Goal: Complete application form

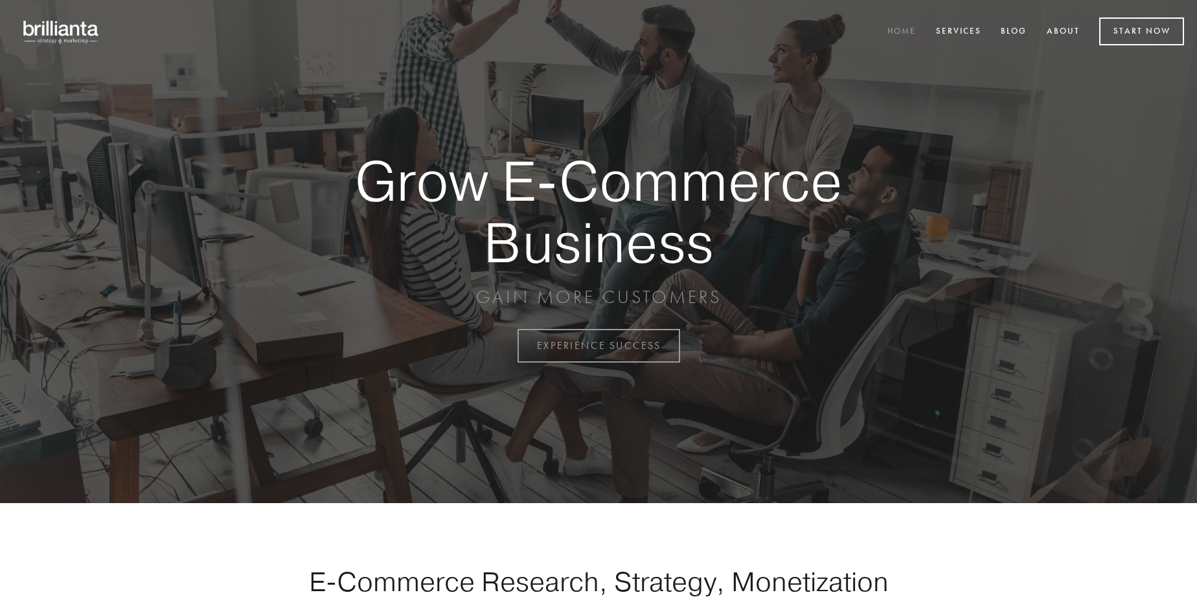
scroll to position [3396, 0]
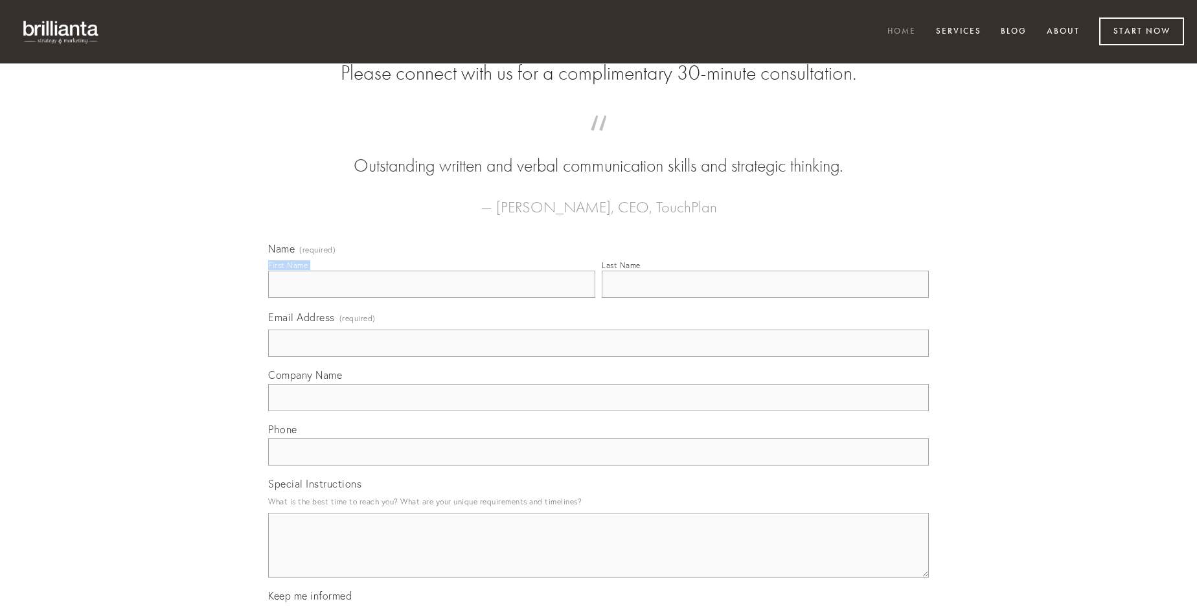
type input "[PERSON_NAME]"
click at [765, 298] on input "Last Name" at bounding box center [765, 284] width 327 height 27
type input "[PERSON_NAME]"
click at [599, 357] on input "Email Address (required)" at bounding box center [598, 343] width 661 height 27
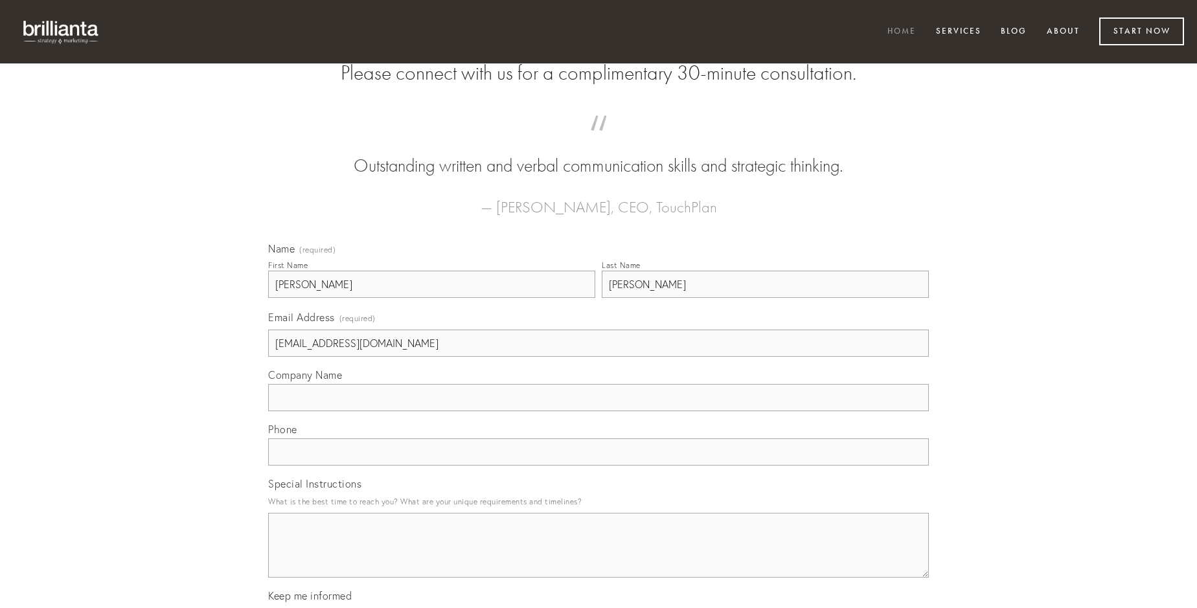
type input "[EMAIL_ADDRESS][DOMAIN_NAME]"
click at [599, 411] on input "Company Name" at bounding box center [598, 397] width 661 height 27
type input "confido"
click at [599, 466] on input "text" at bounding box center [598, 452] width 661 height 27
click at [599, 557] on textarea "Special Instructions" at bounding box center [598, 545] width 661 height 65
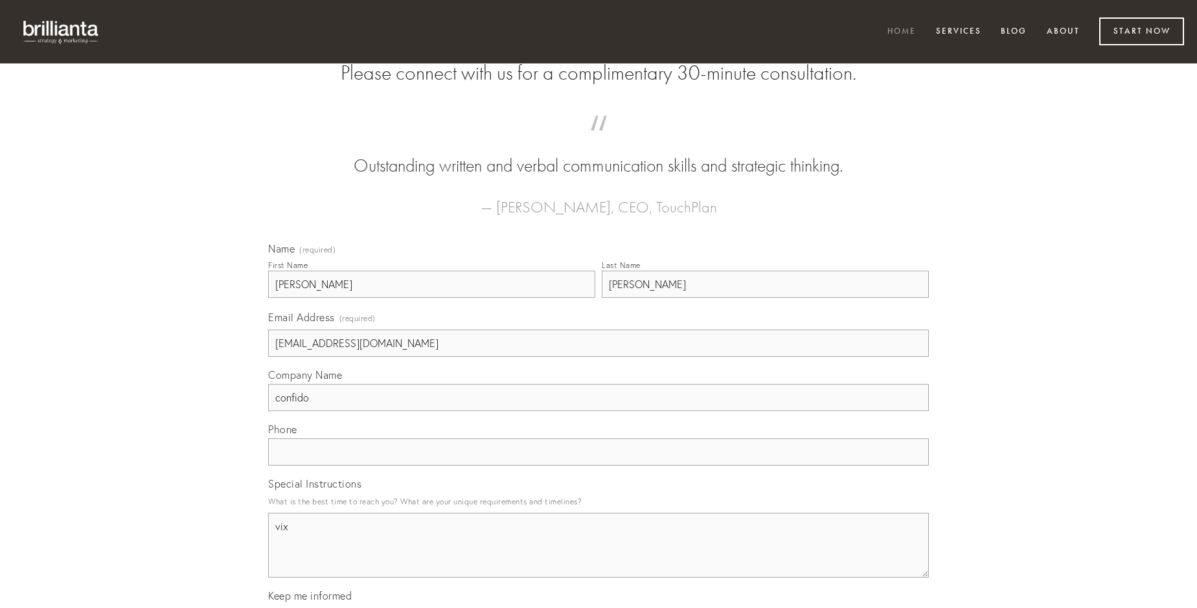
type textarea "vix"
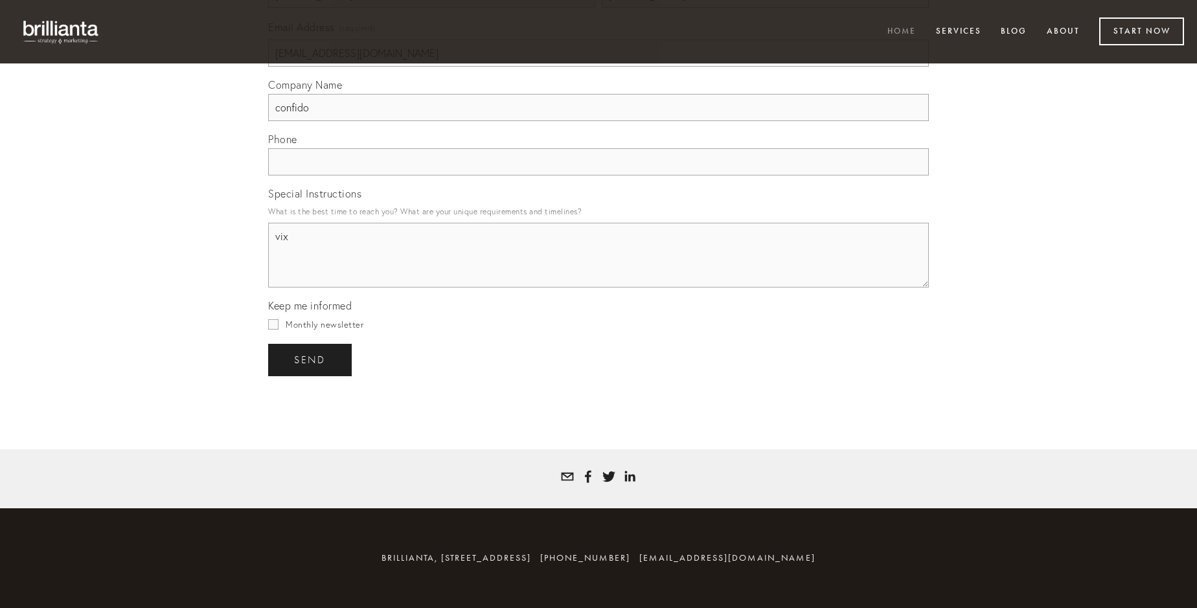
click at [311, 360] on span "send" at bounding box center [310, 360] width 32 height 12
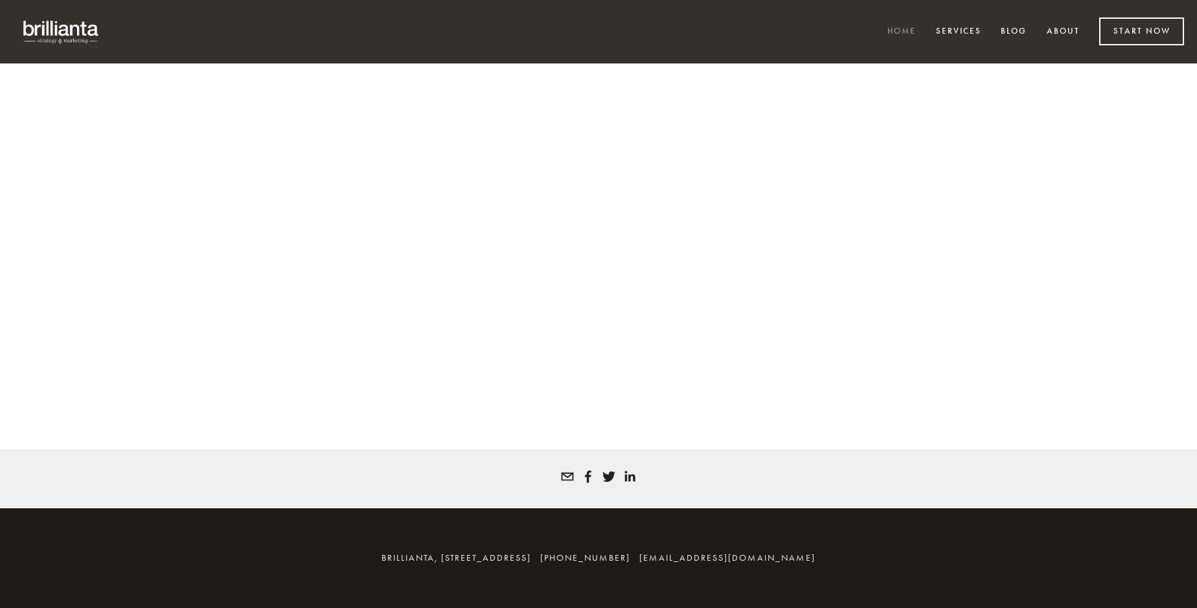
scroll to position [3378, 0]
